Goal: Navigation & Orientation: Find specific page/section

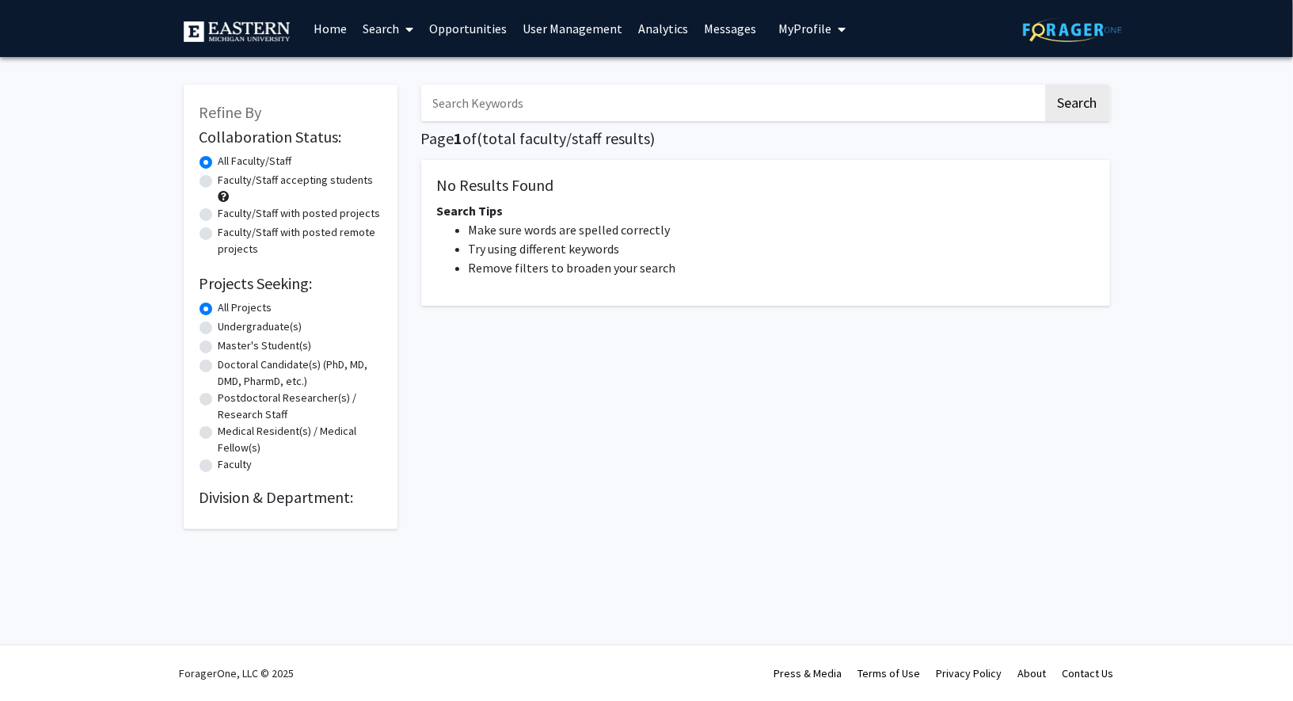
click at [798, 25] on span "My Profile" at bounding box center [805, 29] width 53 height 16
click at [802, 138] on link "Log Out" at bounding box center [861, 140] width 143 height 19
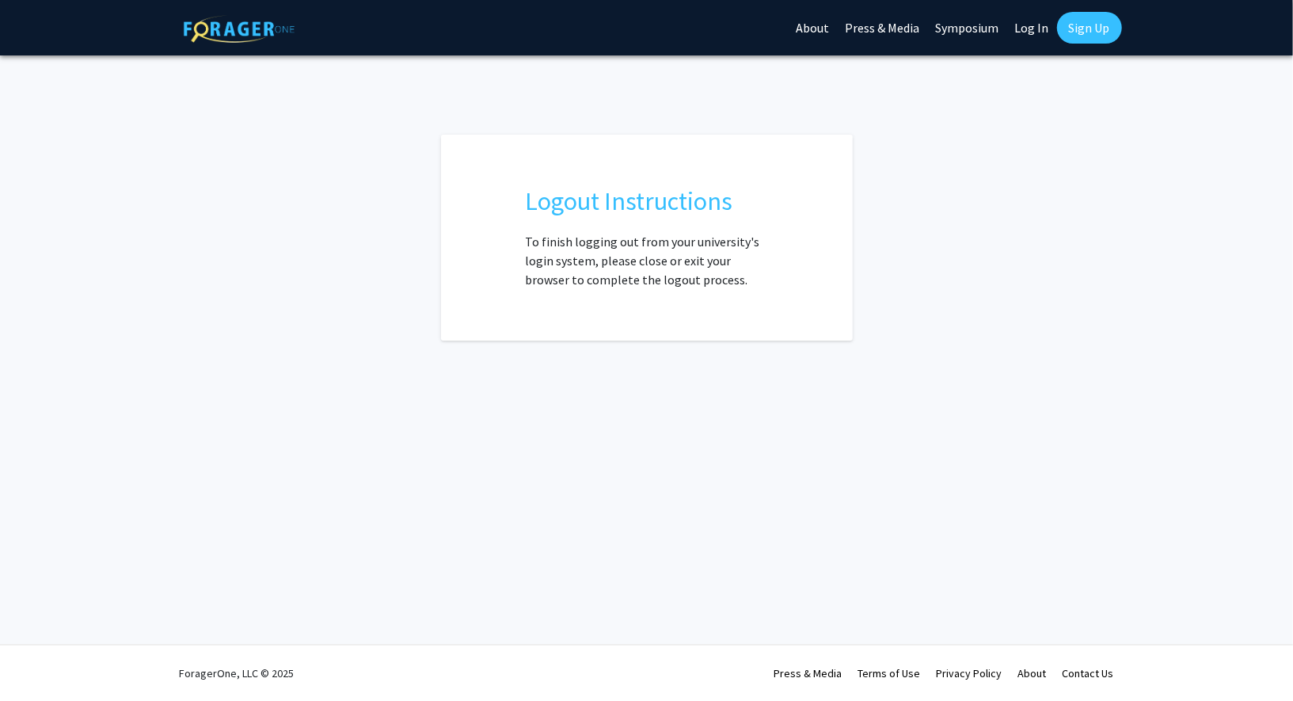
click at [1031, 28] on link "Log In" at bounding box center [1033, 27] width 50 height 55
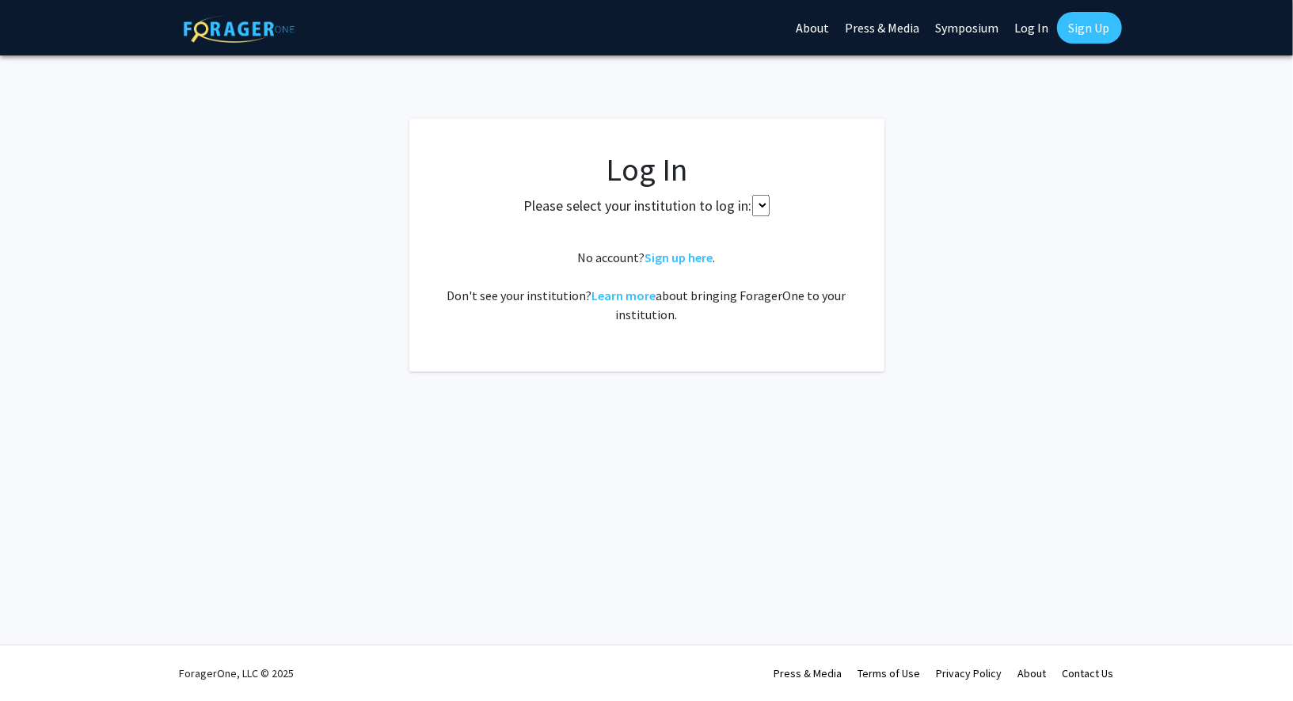
select select
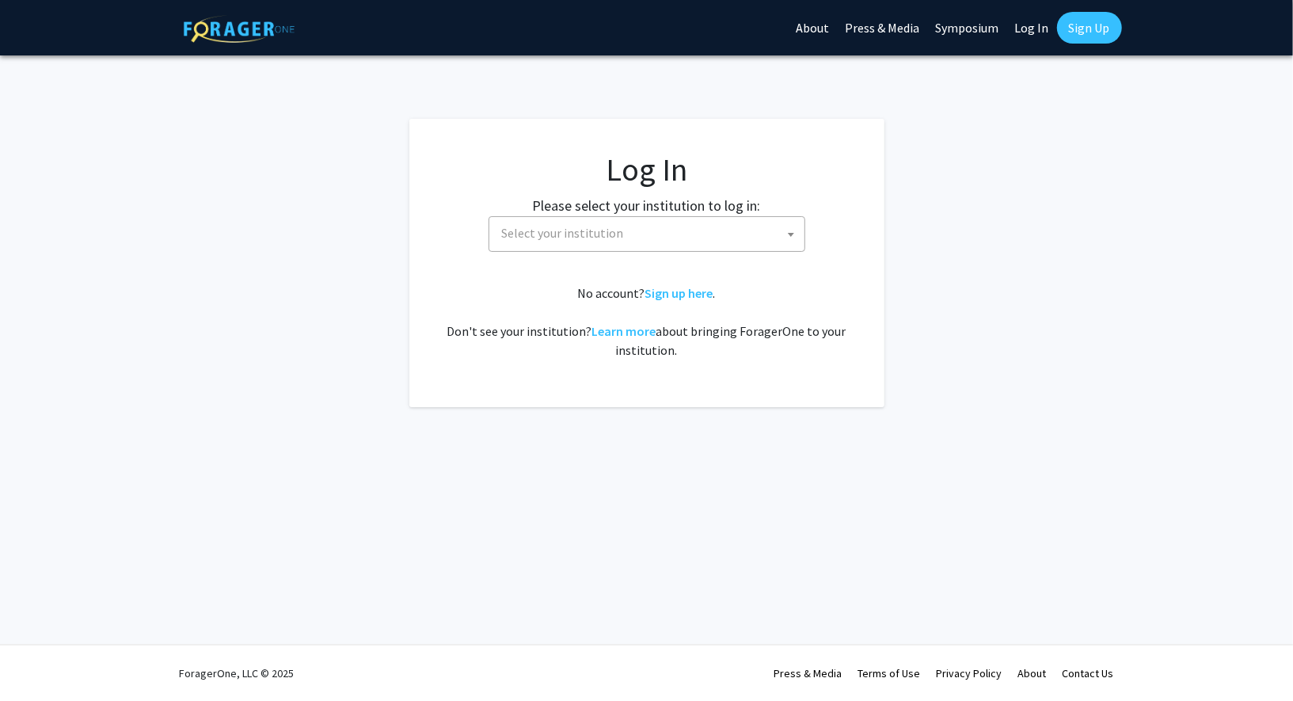
click at [632, 209] on label "Please select your institution to log in:" at bounding box center [647, 205] width 228 height 21
click at [608, 236] on span "Select your institution" at bounding box center [563, 233] width 122 height 16
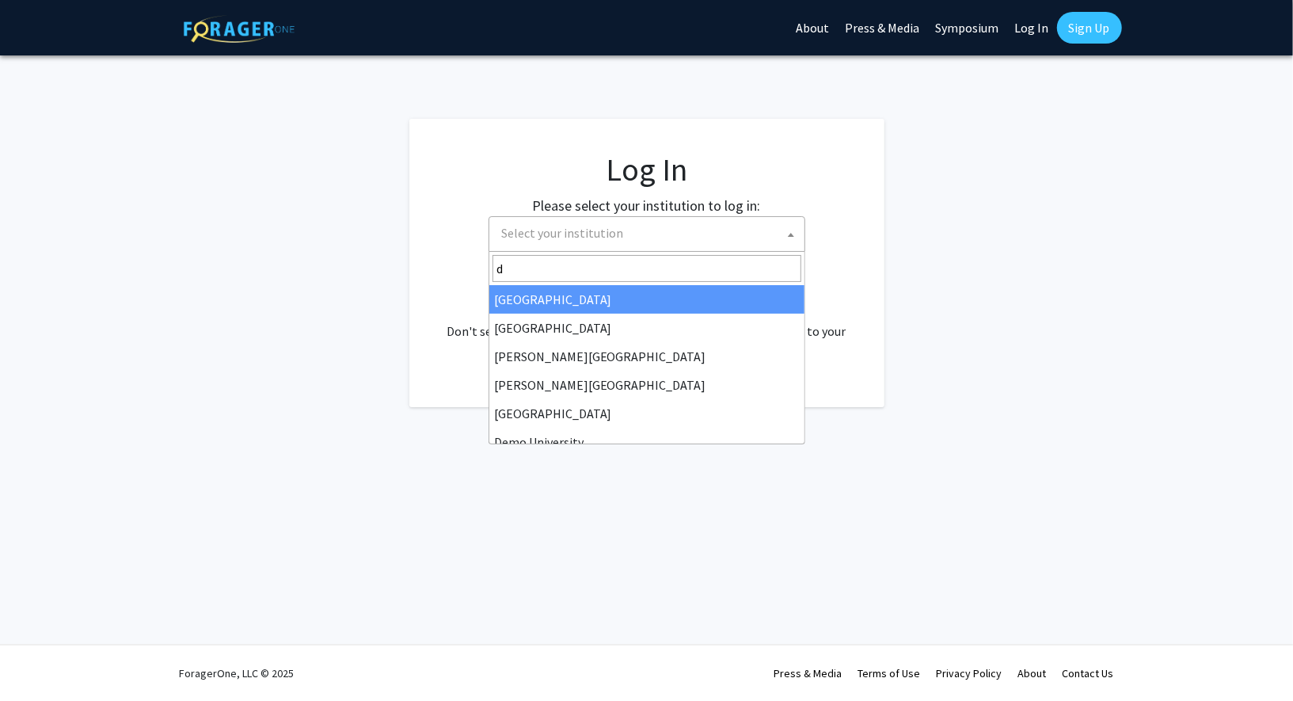
type input "de"
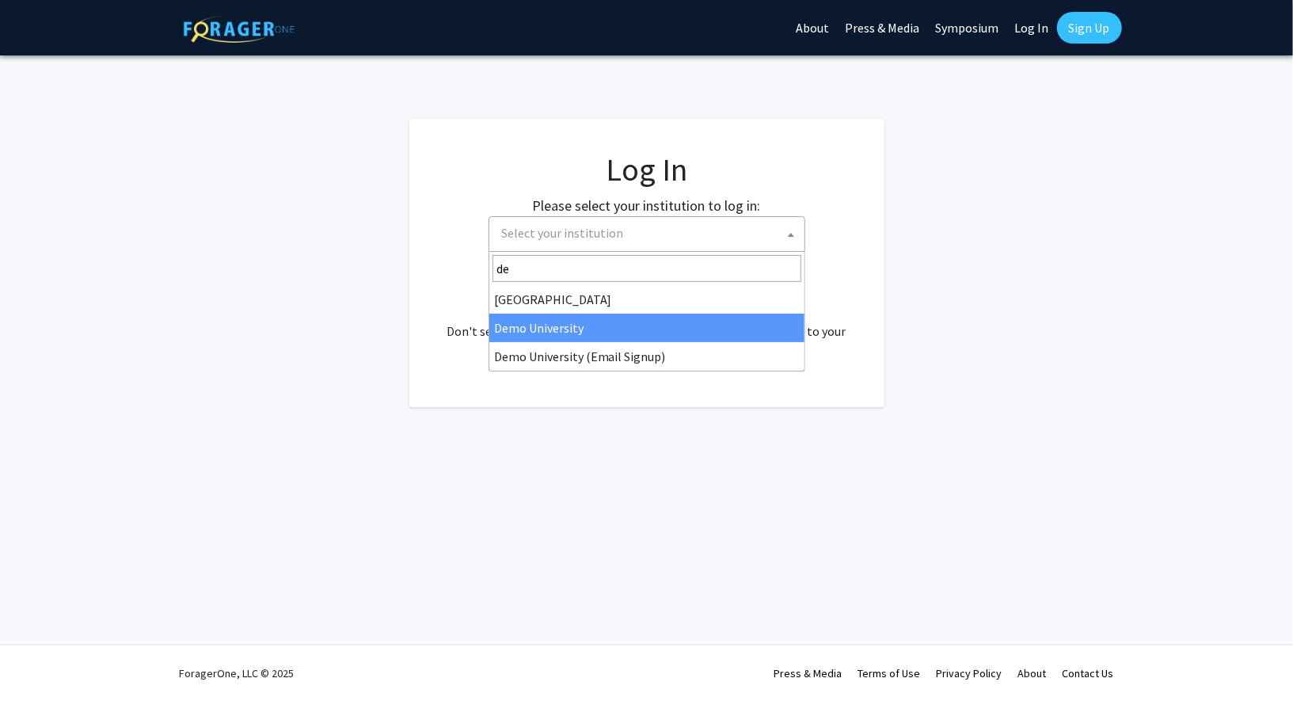
select select "8"
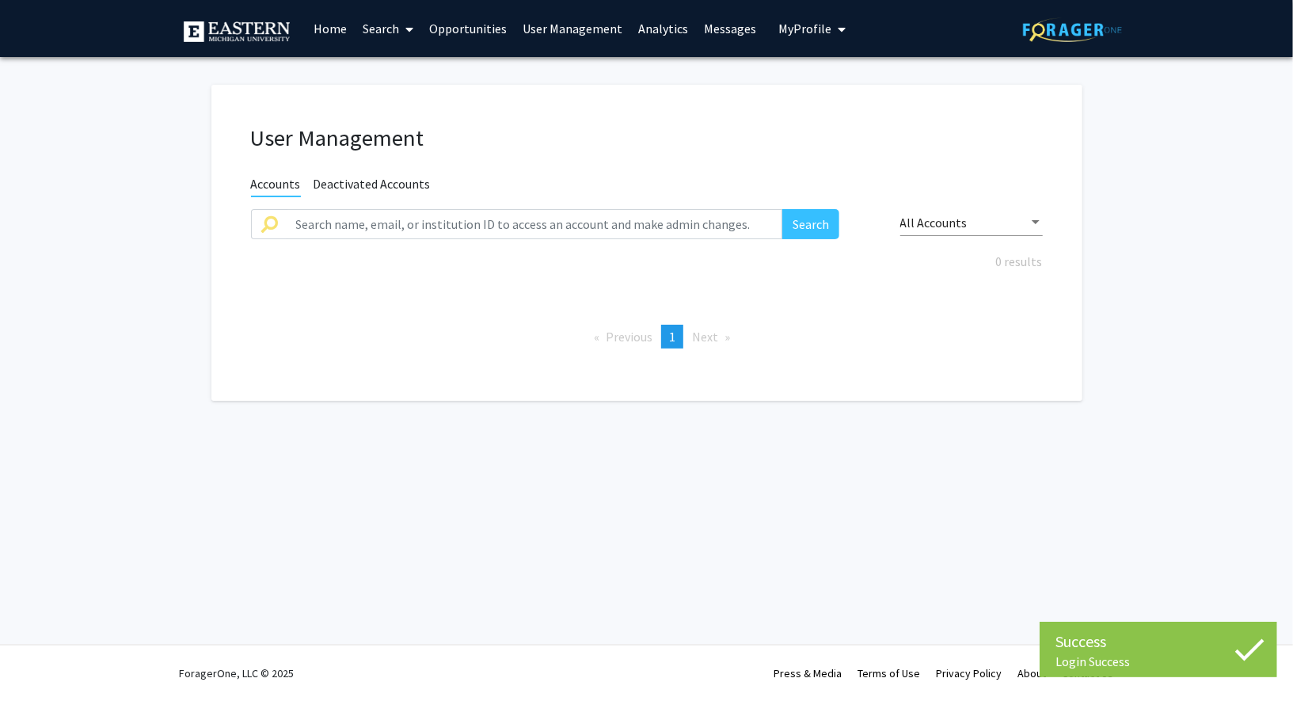
click at [395, 30] on link "Search" at bounding box center [388, 28] width 67 height 55
click at [403, 78] on span "Faculty/Staff" at bounding box center [413, 73] width 116 height 32
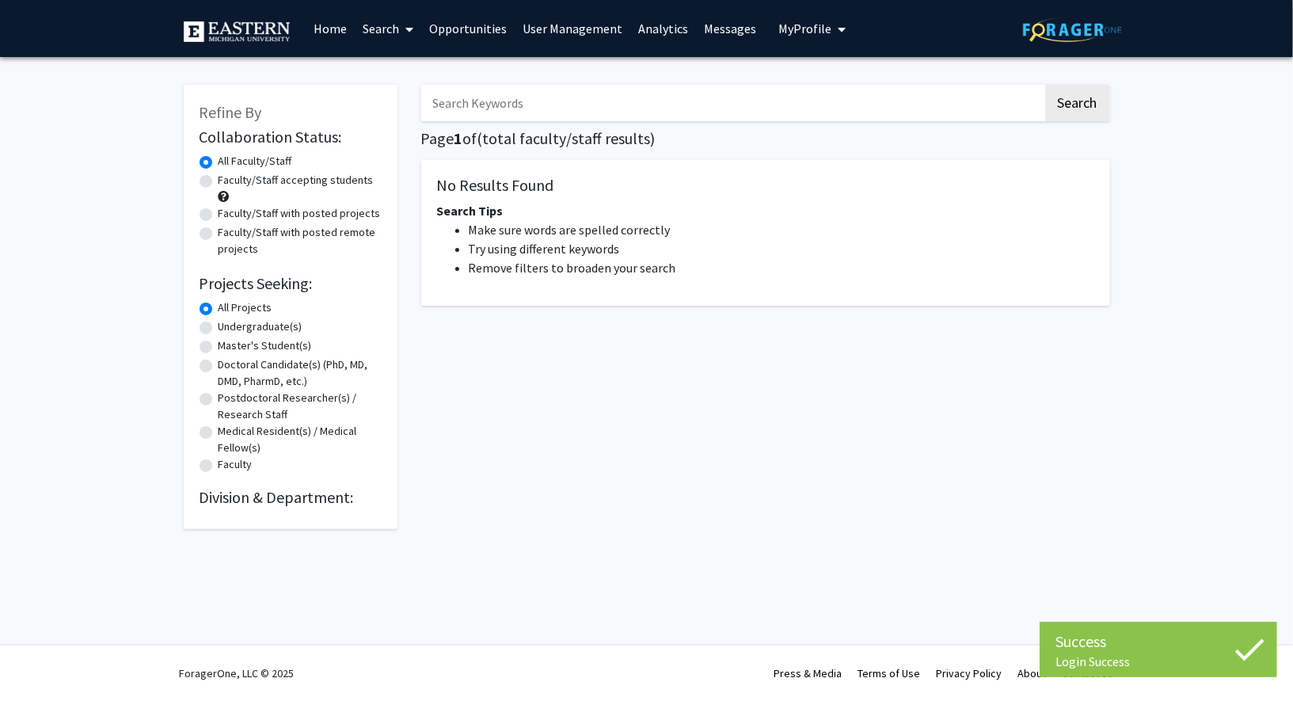
click at [407, 34] on icon at bounding box center [410, 29] width 8 height 13
click at [409, 96] on span "Students" at bounding box center [403, 105] width 97 height 32
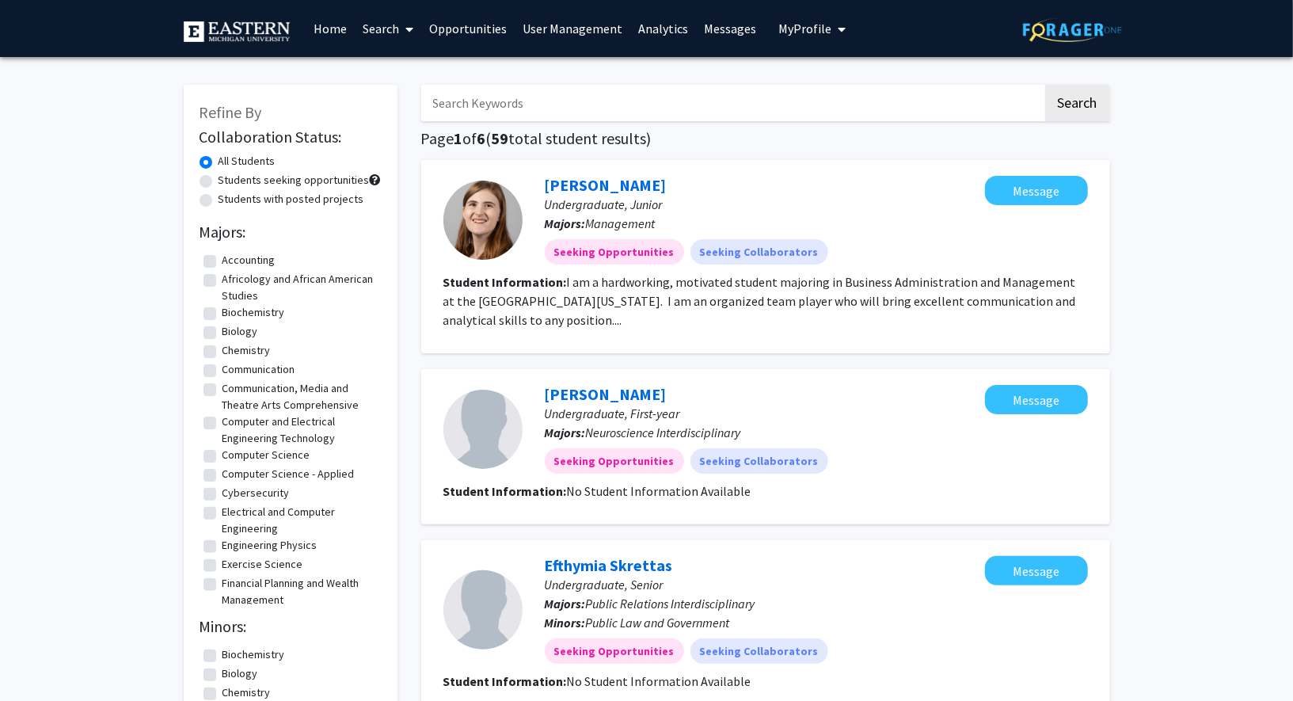
click at [371, 14] on link "Search" at bounding box center [388, 28] width 67 height 55
click at [402, 70] on span "Faculty/Staff" at bounding box center [413, 73] width 116 height 32
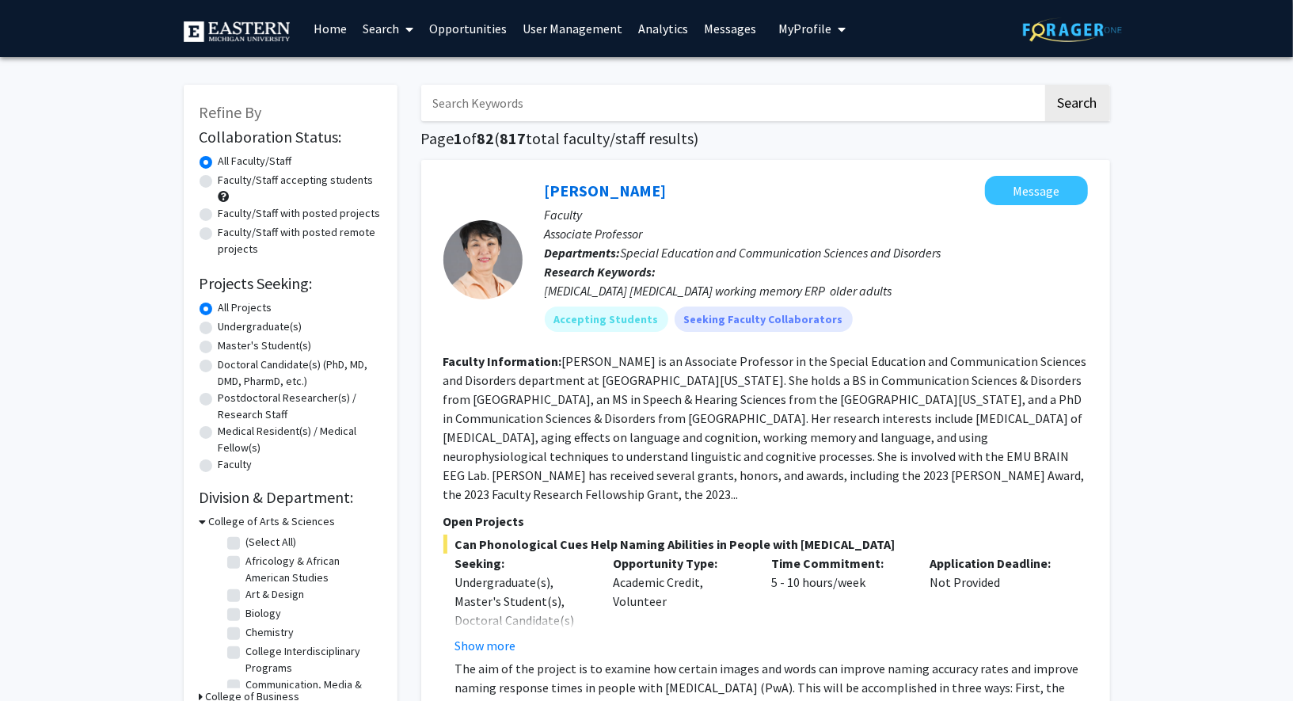
click at [320, 29] on link "Home" at bounding box center [330, 28] width 49 height 55
